Goal: Find specific page/section: Find specific page/section

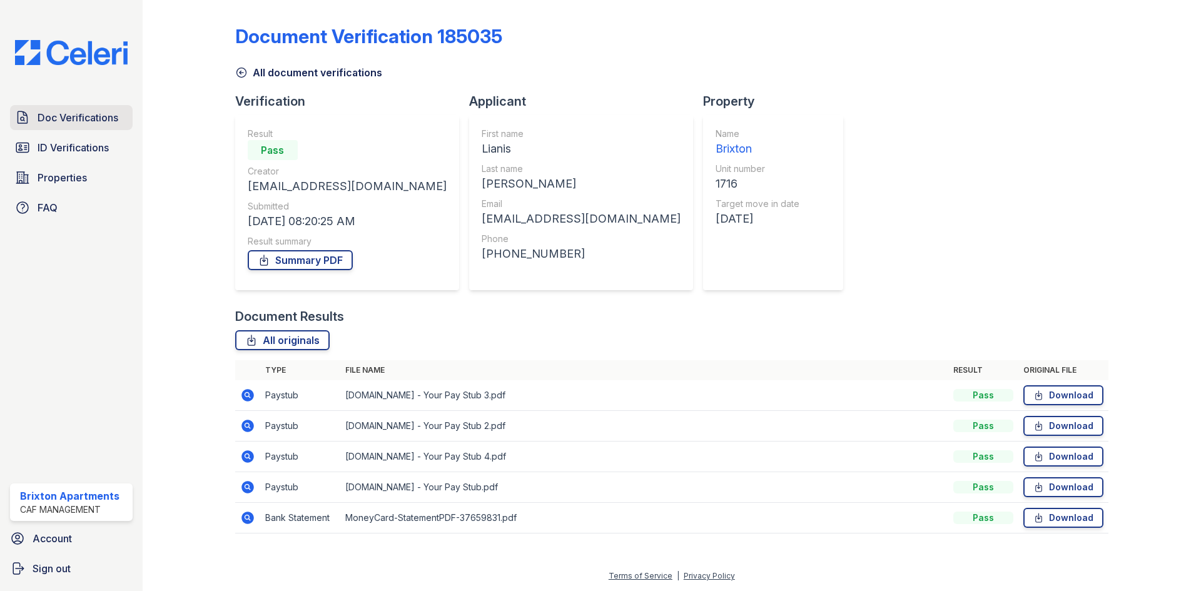
click at [86, 113] on span "Doc Verifications" at bounding box center [78, 117] width 81 height 15
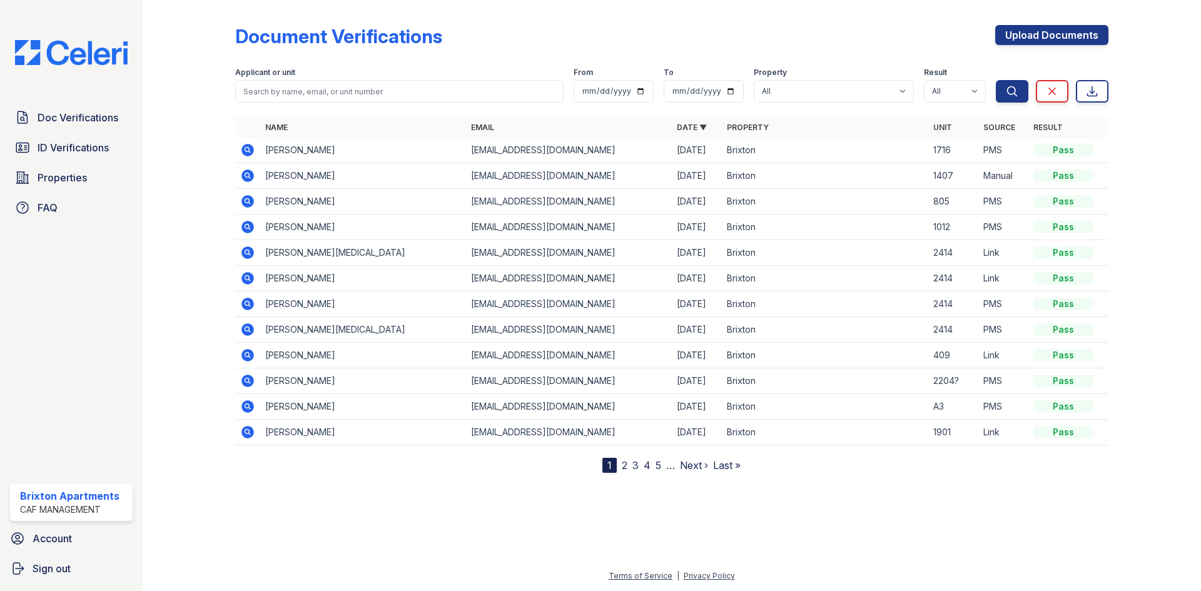
click at [101, 143] on span "ID Verifications" at bounding box center [73, 147] width 71 height 15
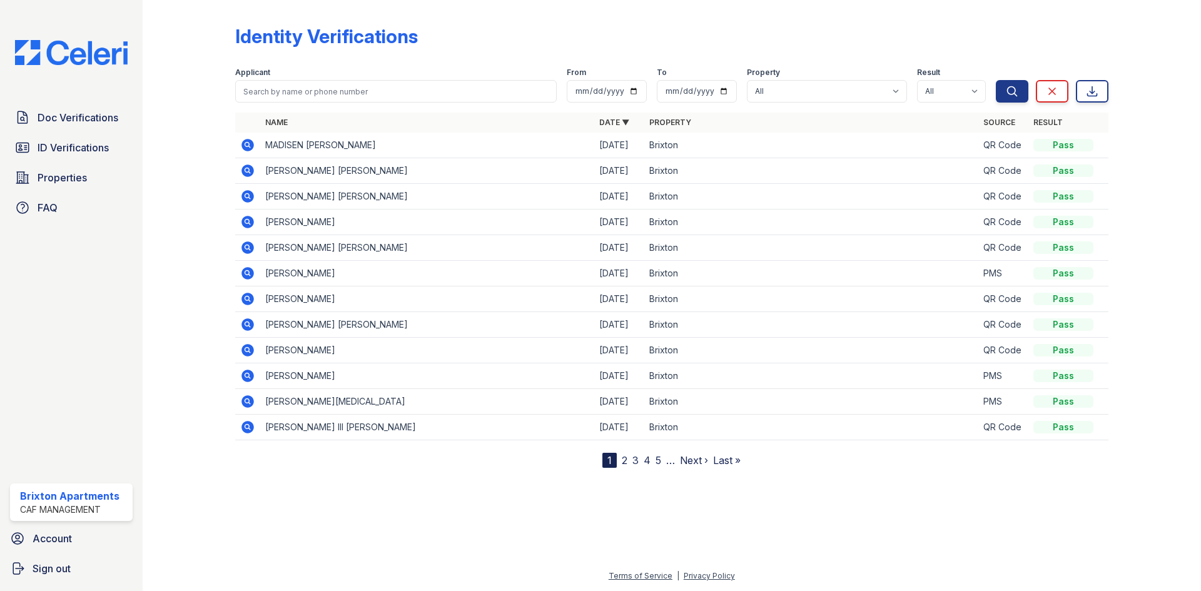
click at [625, 460] on link "2" at bounding box center [625, 460] width 6 height 13
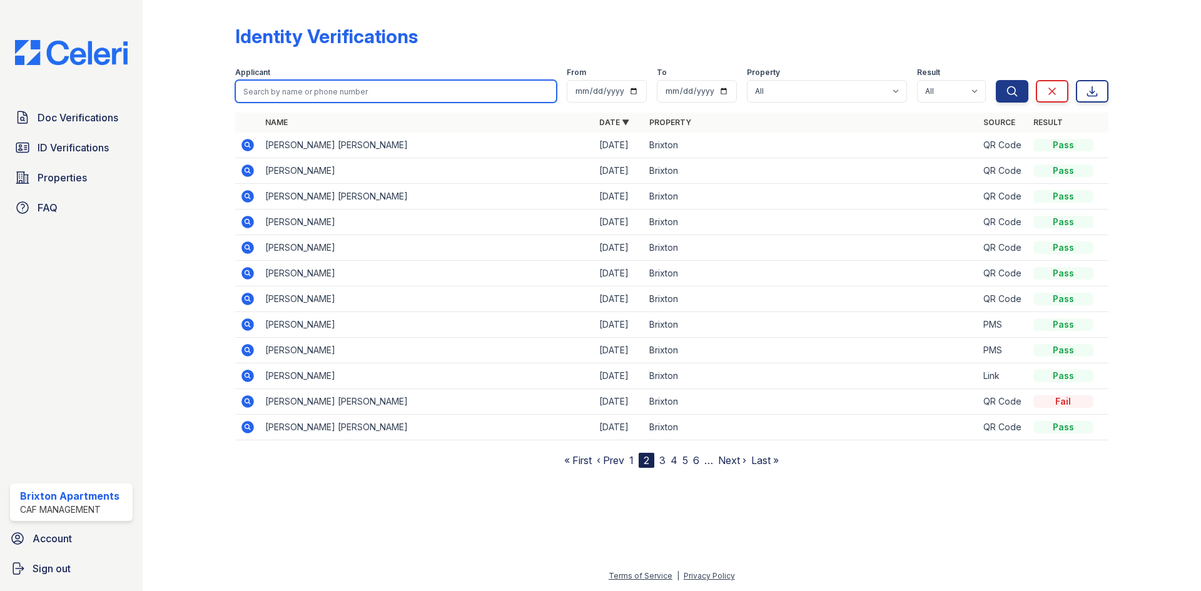
click at [358, 98] on input "search" at bounding box center [395, 91] width 321 height 23
type input "[PERSON_NAME]"
click at [996, 80] on button "Search" at bounding box center [1012, 91] width 33 height 23
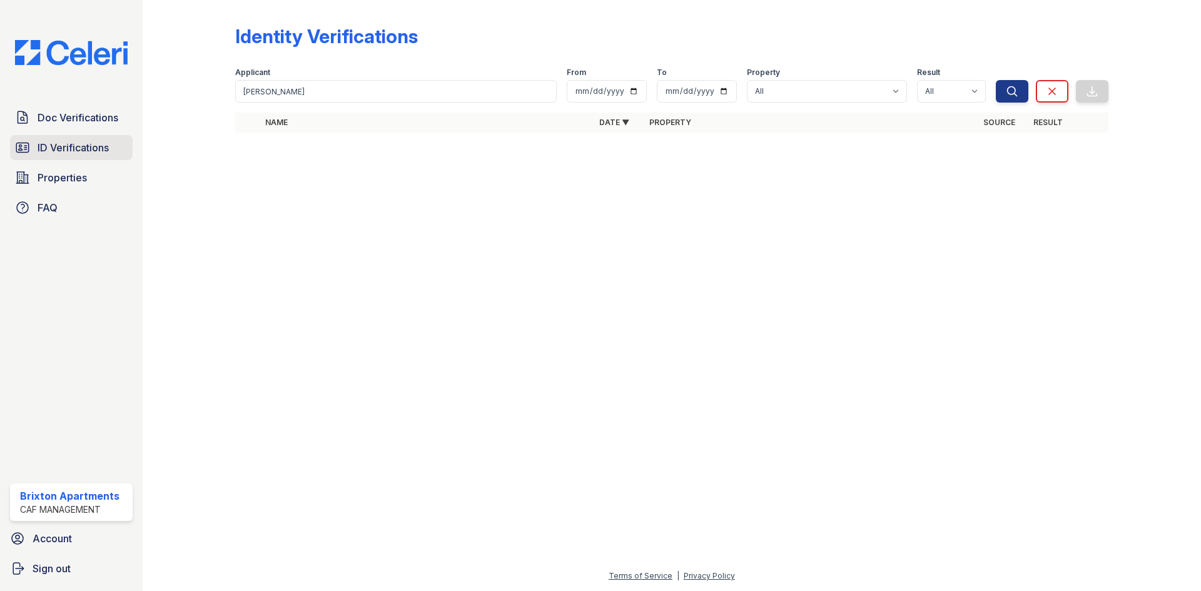
click at [51, 154] on span "ID Verifications" at bounding box center [73, 147] width 71 height 15
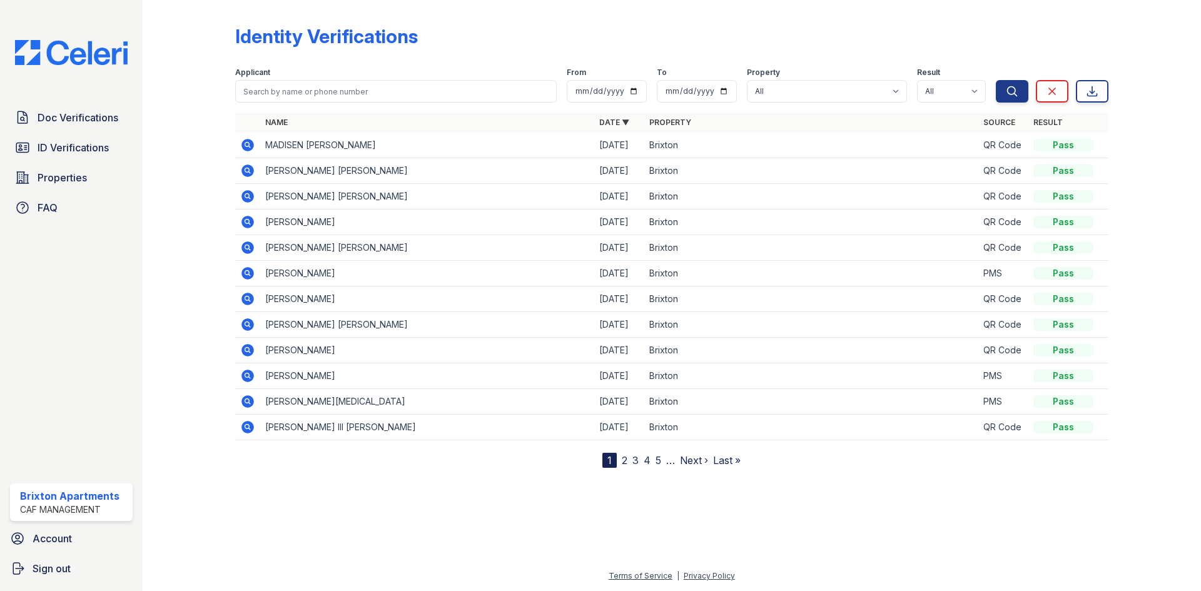
click at [68, 101] on div "Doc Verifications ID Verifications Properties FAQ [GEOGRAPHIC_DATA] CAF Managem…" at bounding box center [71, 295] width 143 height 591
click at [69, 110] on span "Doc Verifications" at bounding box center [78, 117] width 81 height 15
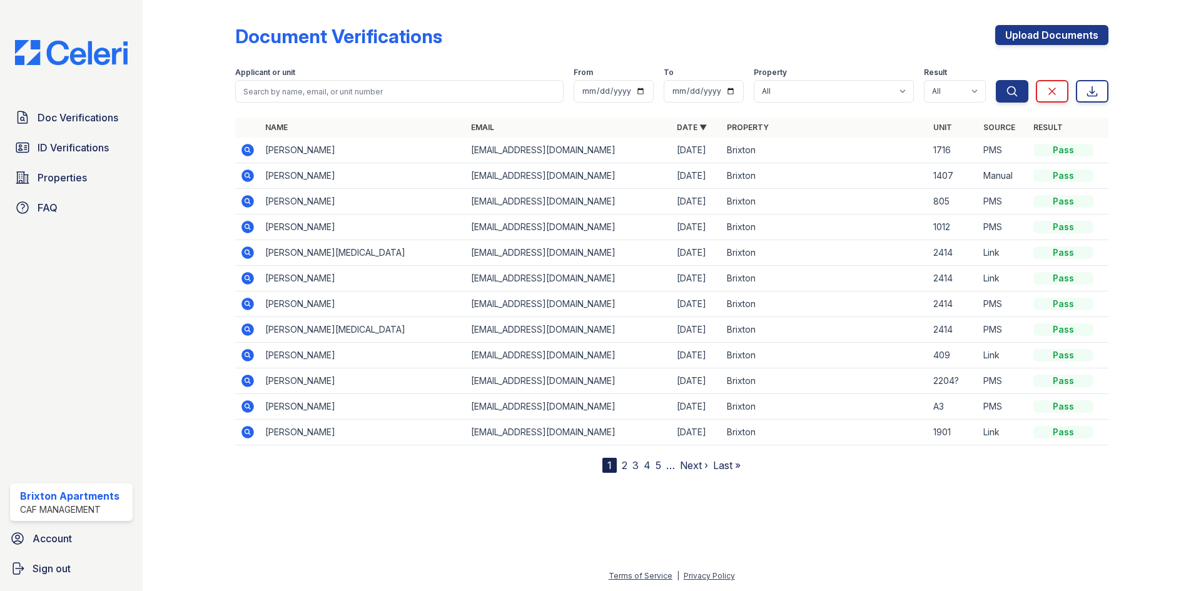
click at [620, 471] on nav "1 2 3 4 5 … Next › Last »" at bounding box center [671, 465] width 138 height 15
click at [622, 464] on link "2" at bounding box center [625, 465] width 6 height 13
click at [665, 471] on link "3" at bounding box center [662, 465] width 6 height 13
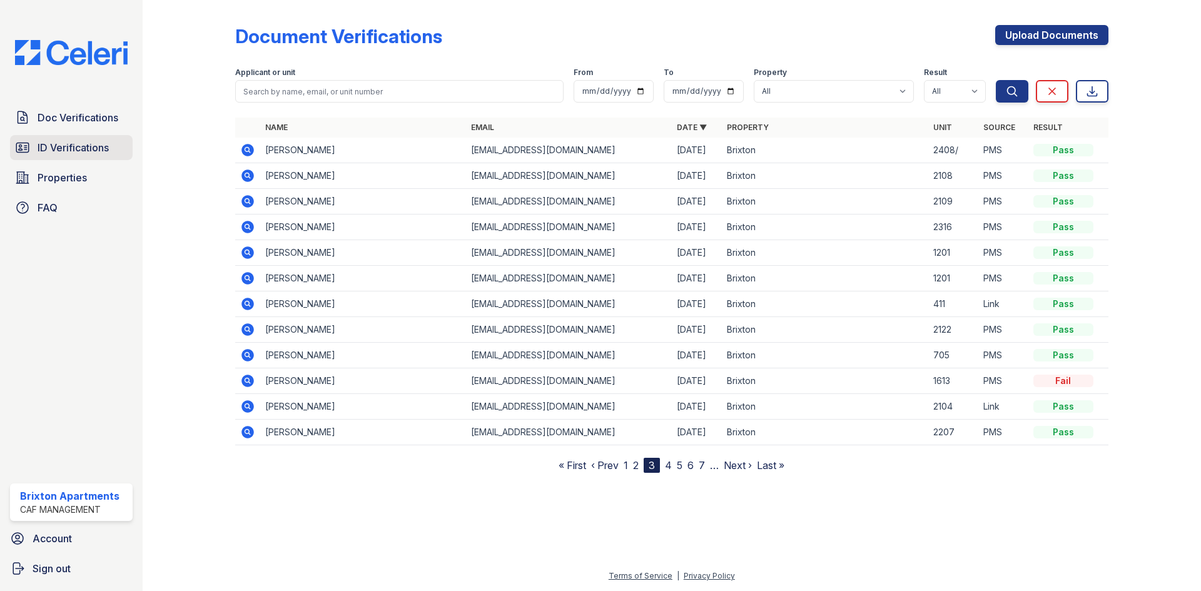
click at [69, 139] on link "ID Verifications" at bounding box center [71, 147] width 123 height 25
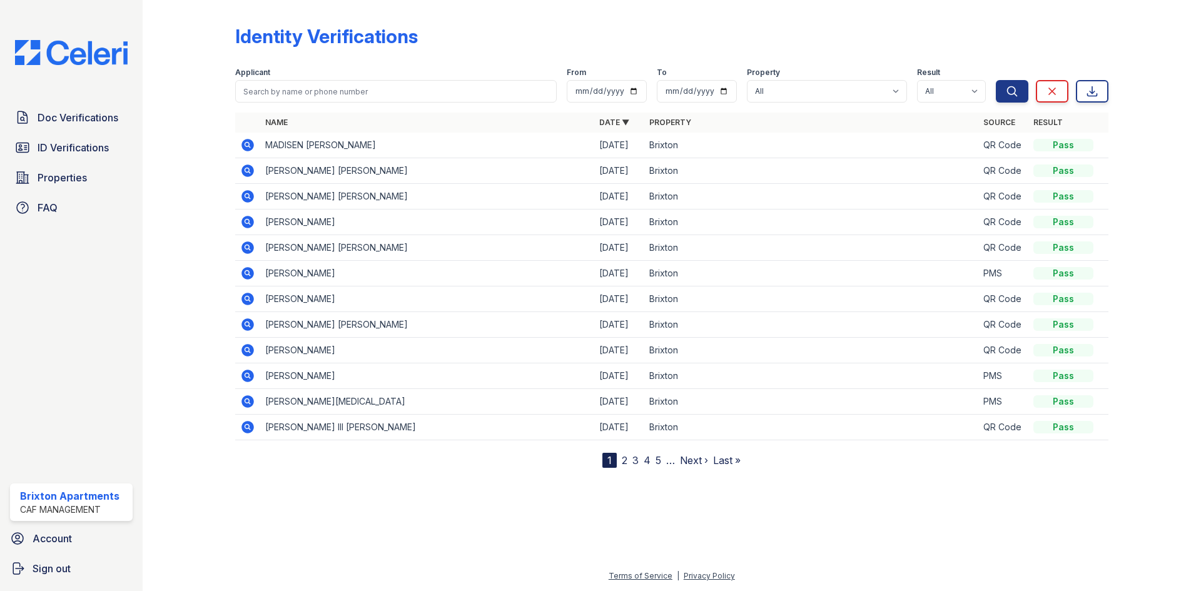
click at [623, 463] on nav "1 2 3 4 5 … Next › Last »" at bounding box center [671, 460] width 138 height 15
click at [623, 463] on link "2" at bounding box center [625, 460] width 6 height 13
